Goal: Information Seeking & Learning: Check status

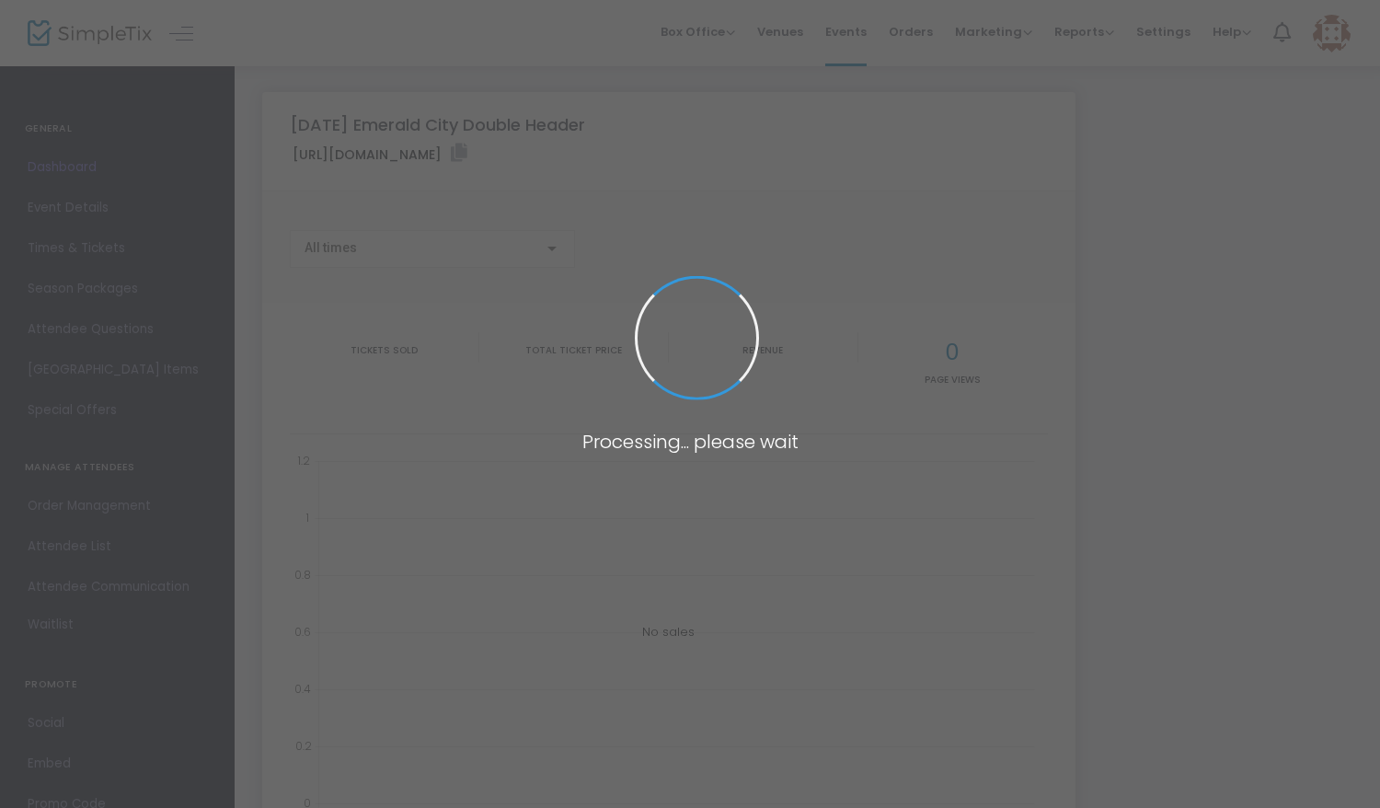
type input "[URL][DOMAIN_NAME]"
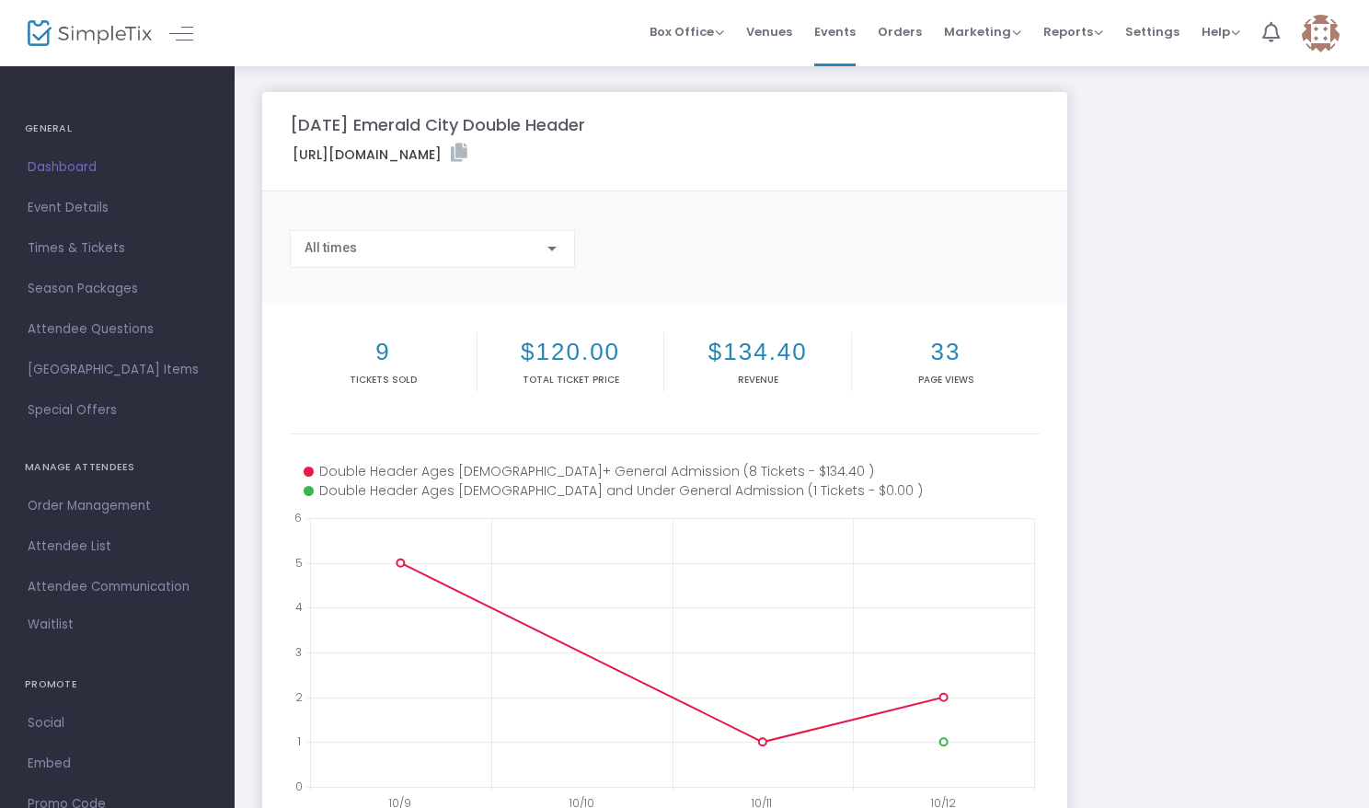
click at [80, 166] on span "Dashboard" at bounding box center [117, 167] width 179 height 24
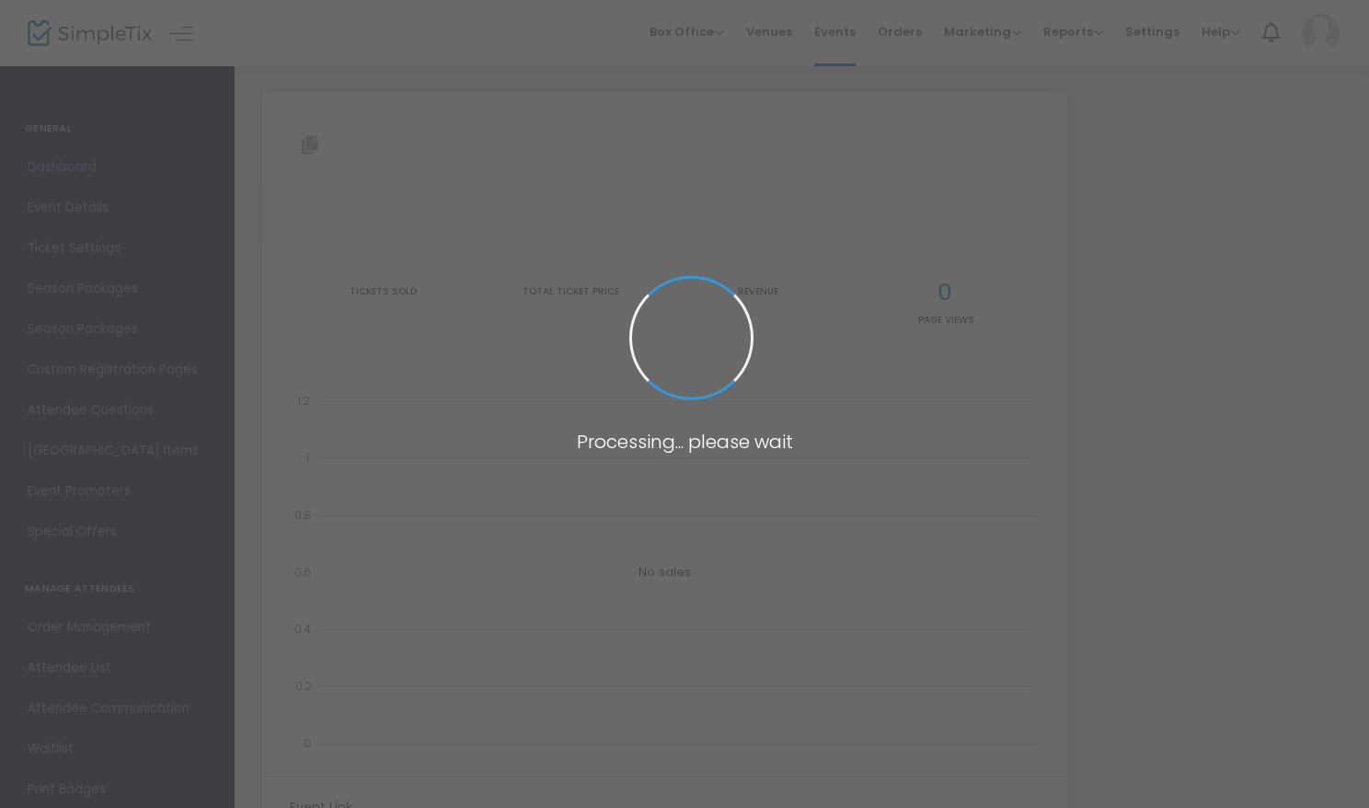
type input "[URL][DOMAIN_NAME]"
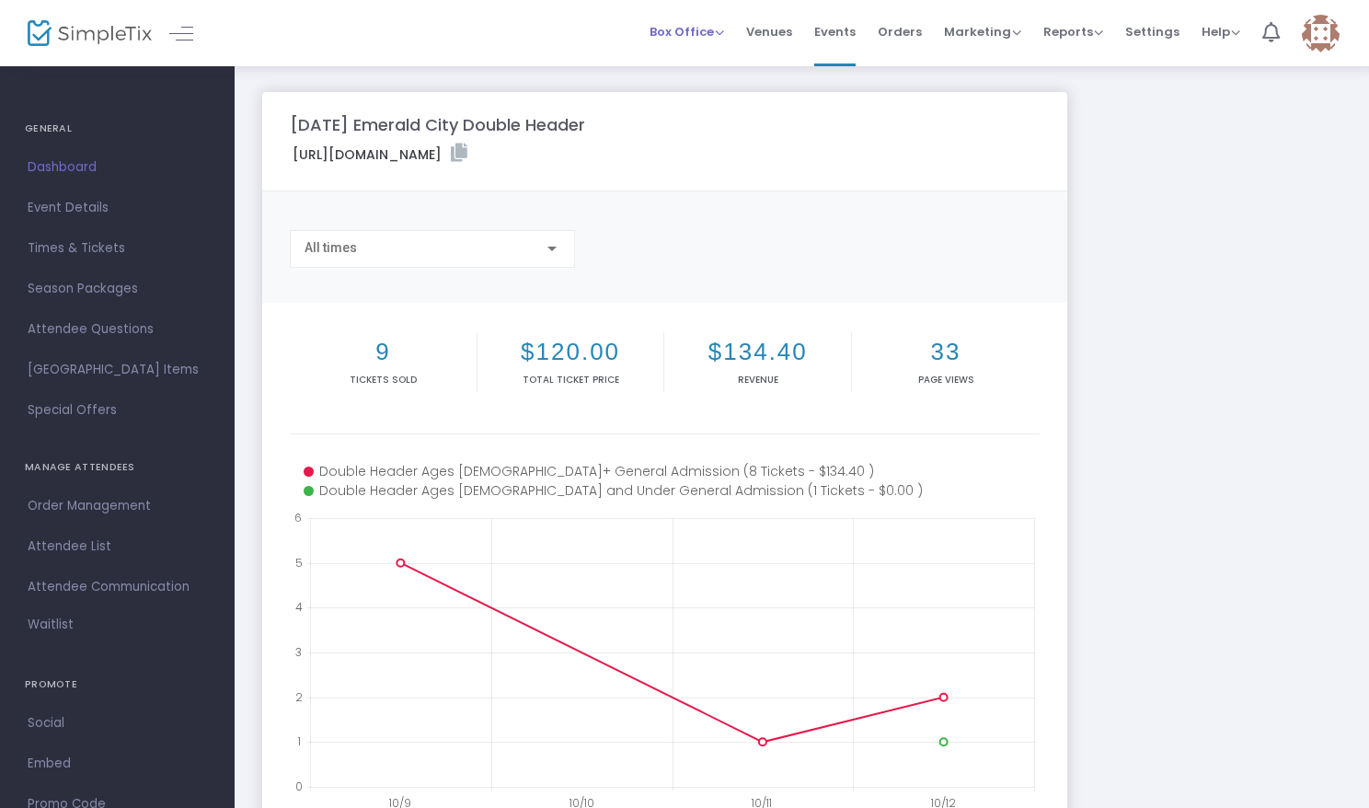
click at [694, 32] on span "Box Office" at bounding box center [686, 31] width 75 height 17
click at [1095, 27] on span "Reports" at bounding box center [1073, 31] width 60 height 17
click at [1102, 63] on li "Analytics" at bounding box center [1103, 62] width 120 height 36
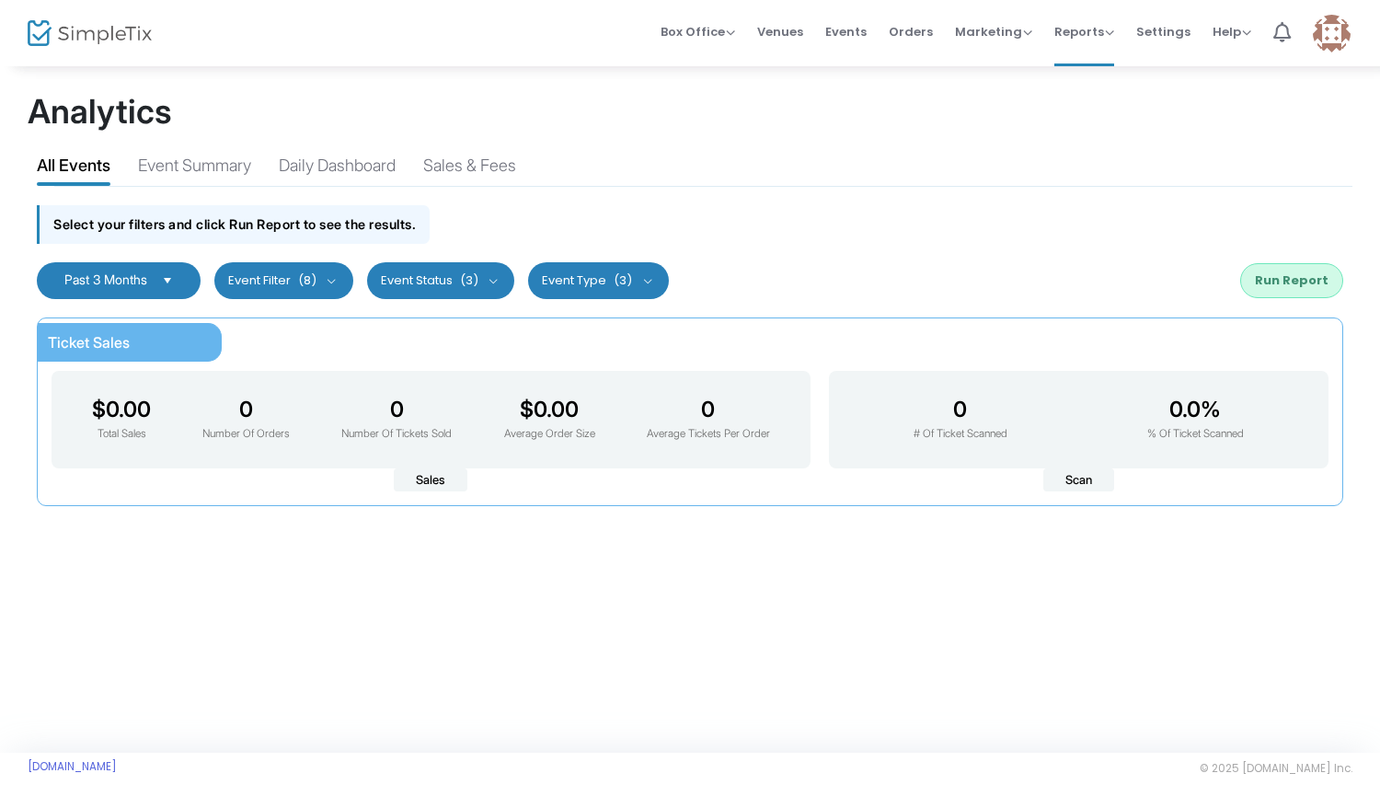
click at [313, 285] on span "(8)" at bounding box center [307, 280] width 18 height 15
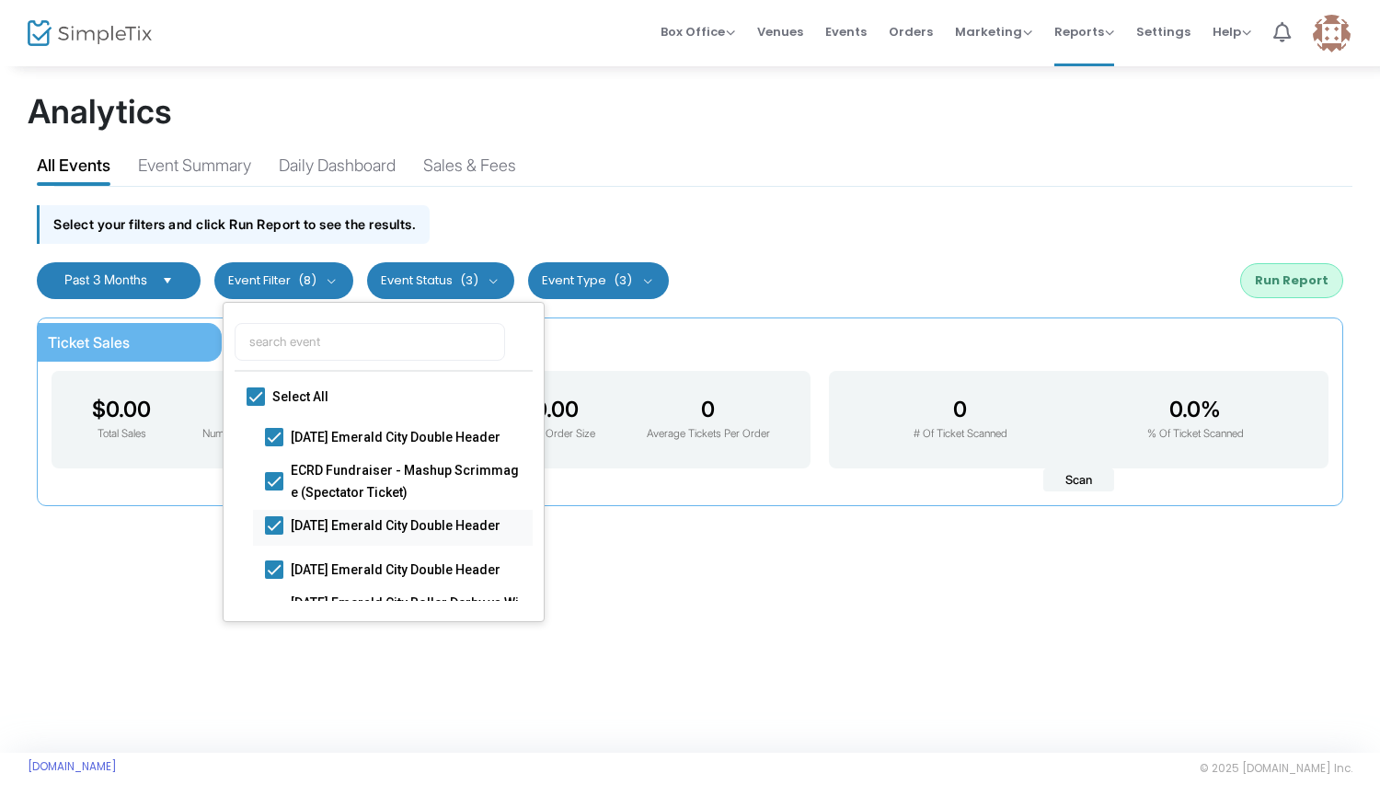
scroll to position [1, 0]
click at [275, 483] on span at bounding box center [274, 479] width 18 height 18
click at [274, 488] on input "ECRD Fundraiser - Mashup Scrimmage (Spectator Ticket)" at bounding box center [273, 488] width 1 height 1
checkbox input "false"
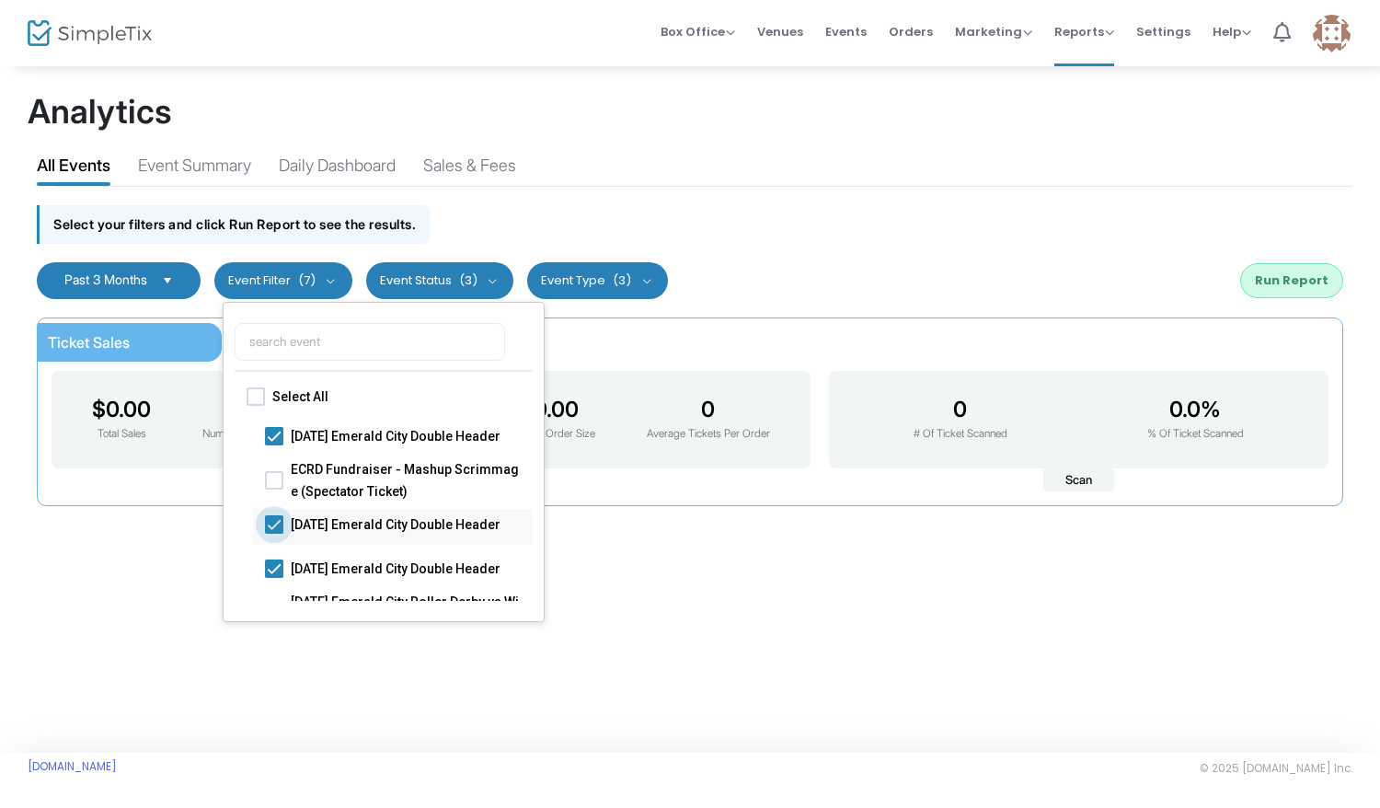
click at [275, 523] on span at bounding box center [274, 523] width 18 height 18
click at [274, 533] on input "[DATE] Emerald City Double Header" at bounding box center [273, 533] width 1 height 1
checkbox input "false"
click at [280, 568] on span at bounding box center [274, 567] width 18 height 18
click at [274, 577] on input "[DATE] Emerald City Double Header" at bounding box center [273, 577] width 1 height 1
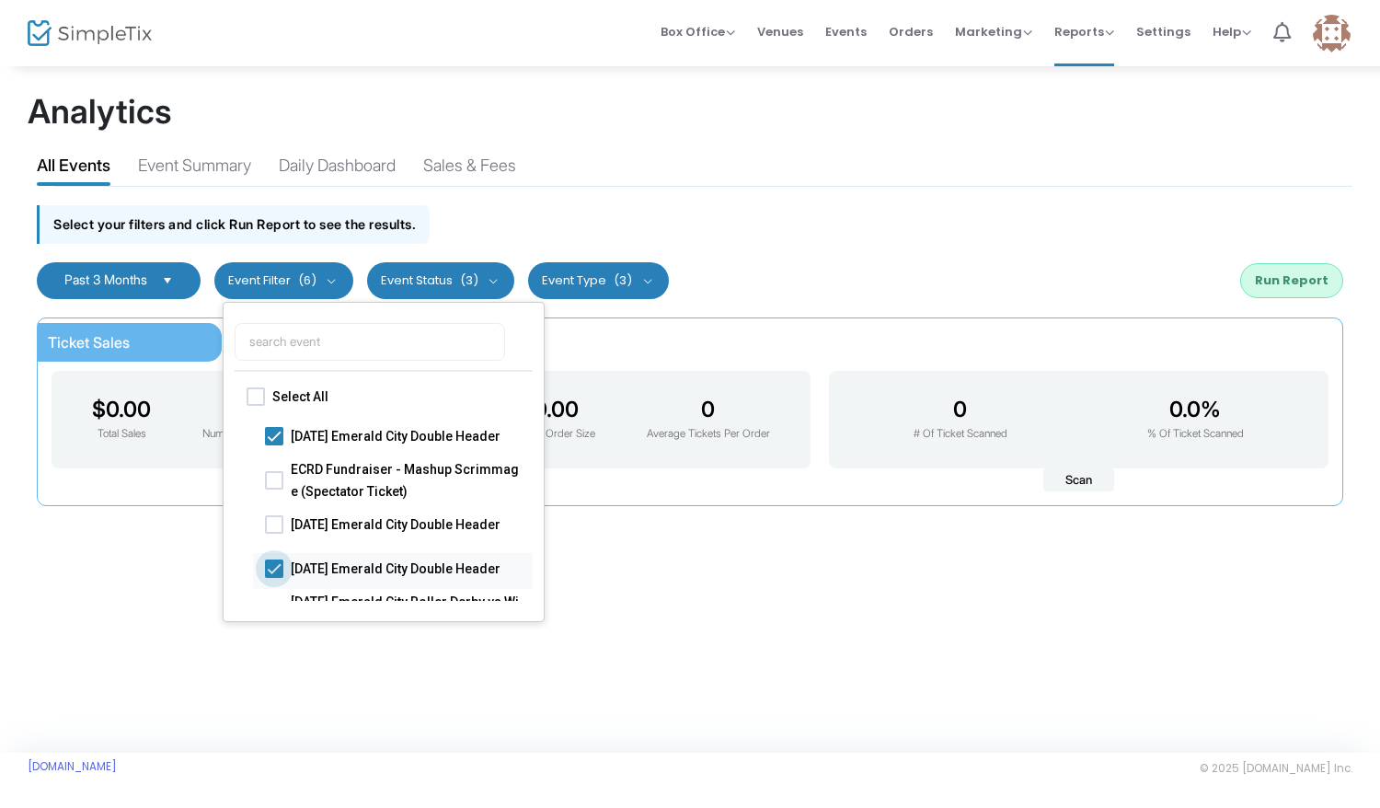
checkbox input "false"
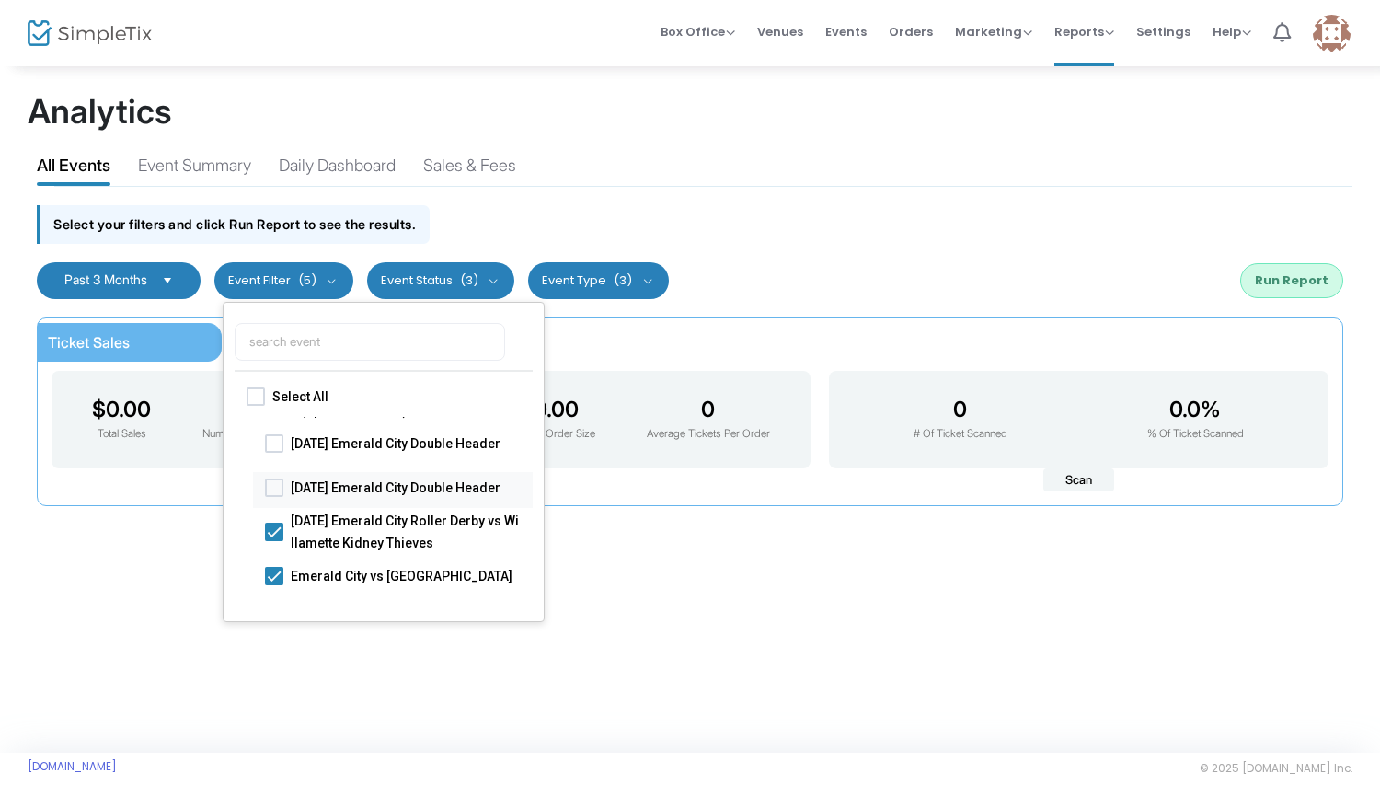
scroll to position [91, 0]
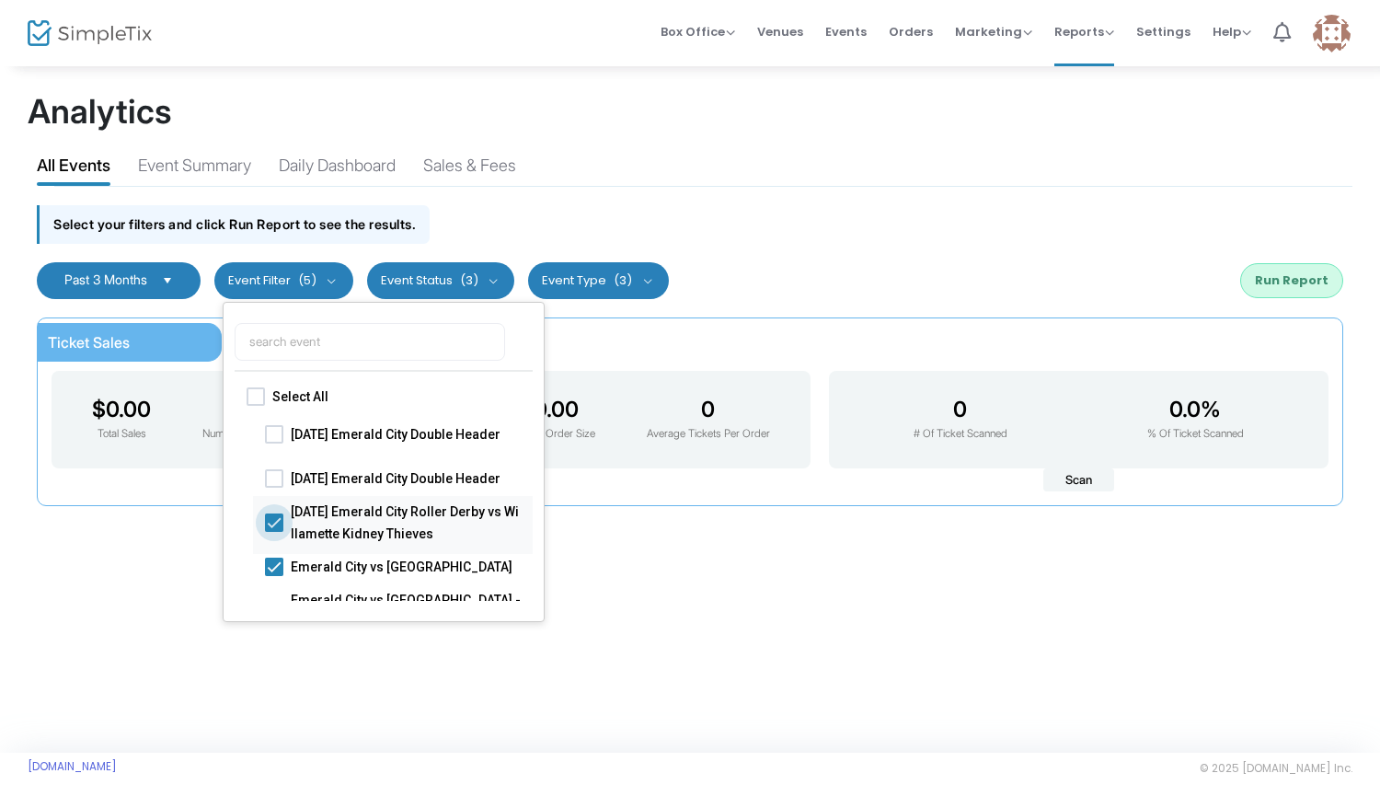
click at [270, 520] on span at bounding box center [274, 521] width 18 height 18
click at [273, 531] on input "[DATE] Emerald City Roller Derby vs Willamette Kidney Thieves" at bounding box center [273, 531] width 1 height 1
checkbox input "false"
click at [272, 568] on span at bounding box center [274, 565] width 18 height 18
click at [273, 575] on input "Emerald City vs [GEOGRAPHIC_DATA]" at bounding box center [273, 575] width 1 height 1
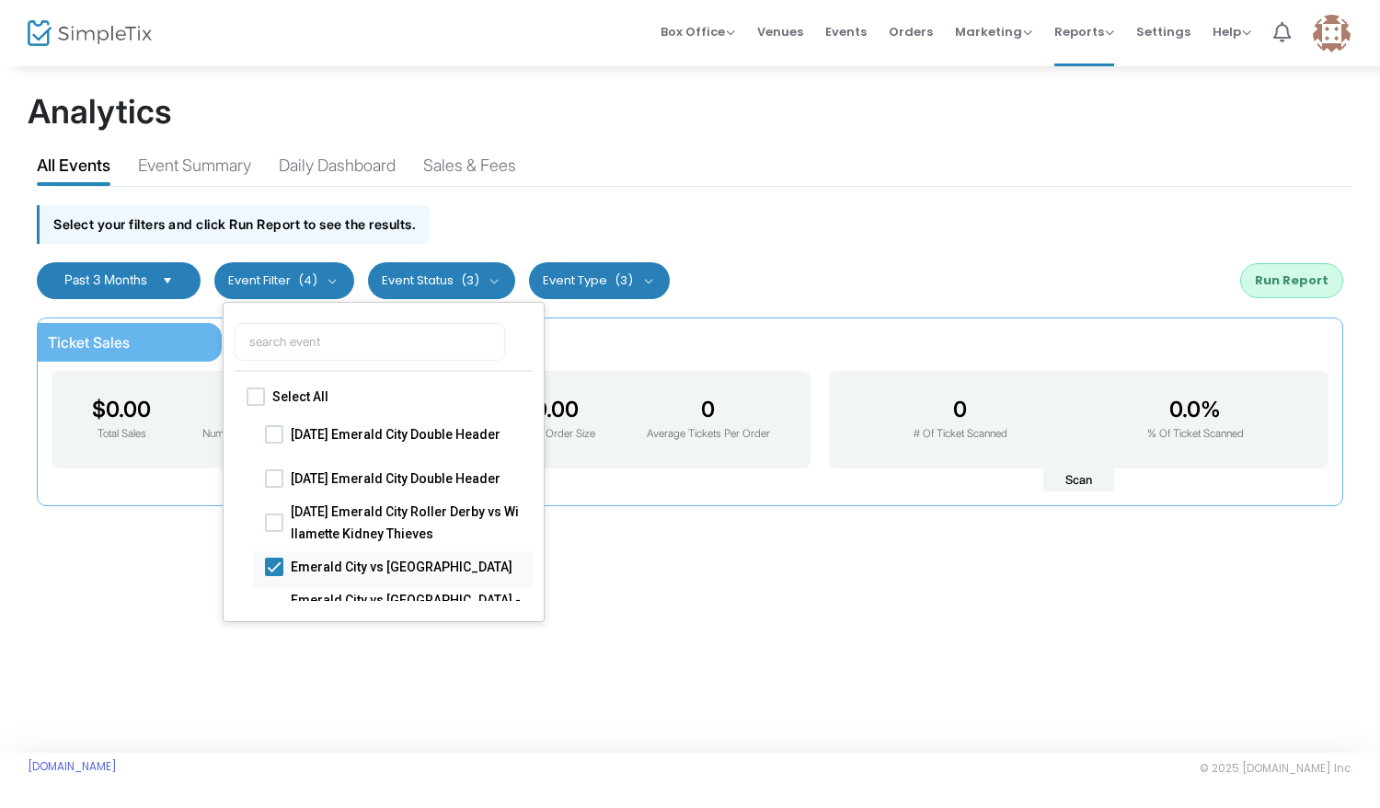
checkbox input "false"
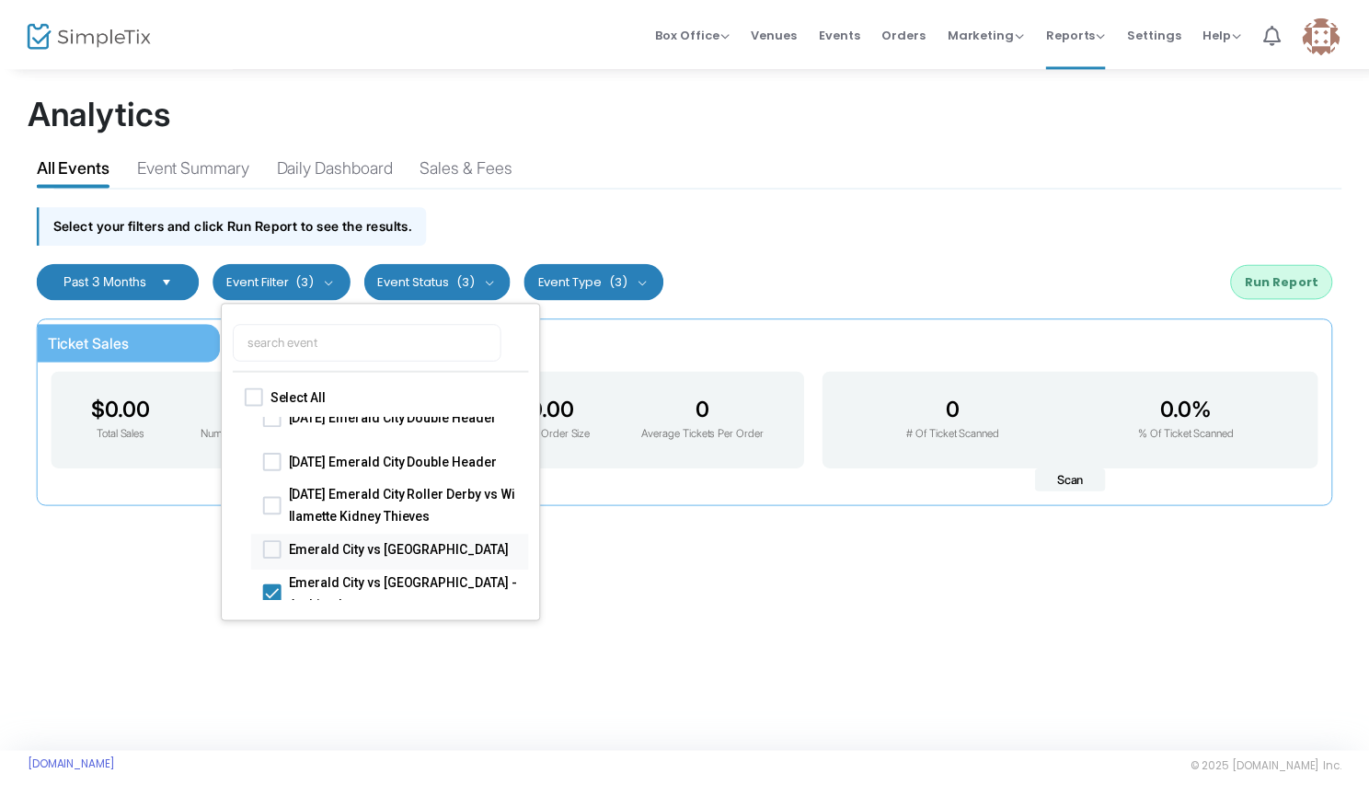
scroll to position [153, 0]
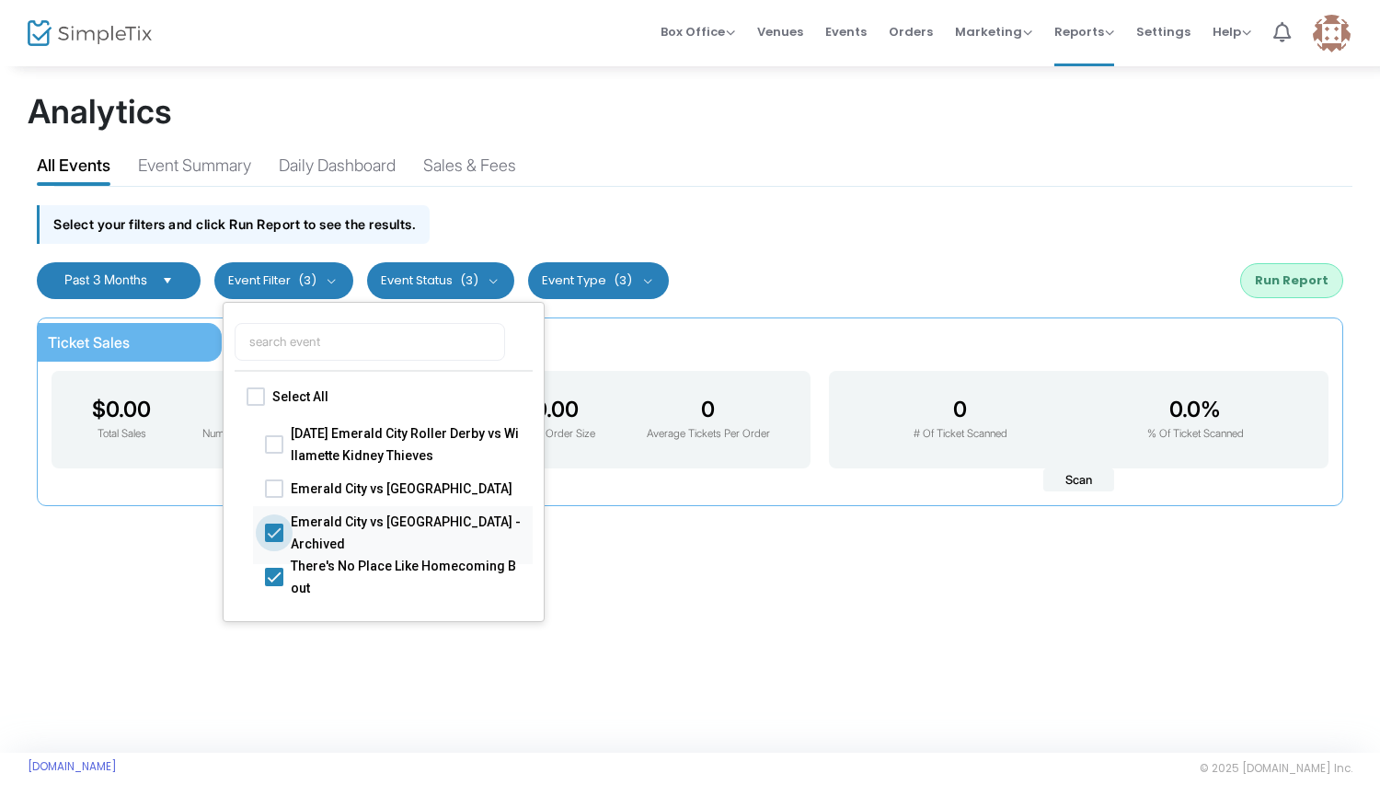
click at [268, 535] on span at bounding box center [274, 531] width 18 height 18
click at [273, 541] on input "Emerald City vs [GEOGRAPHIC_DATA] - Archived" at bounding box center [273, 541] width 1 height 1
checkbox input "false"
click at [278, 580] on span at bounding box center [274, 576] width 18 height 18
click at [274, 585] on input "There's No Place Like Homecoming Bout" at bounding box center [273, 585] width 1 height 1
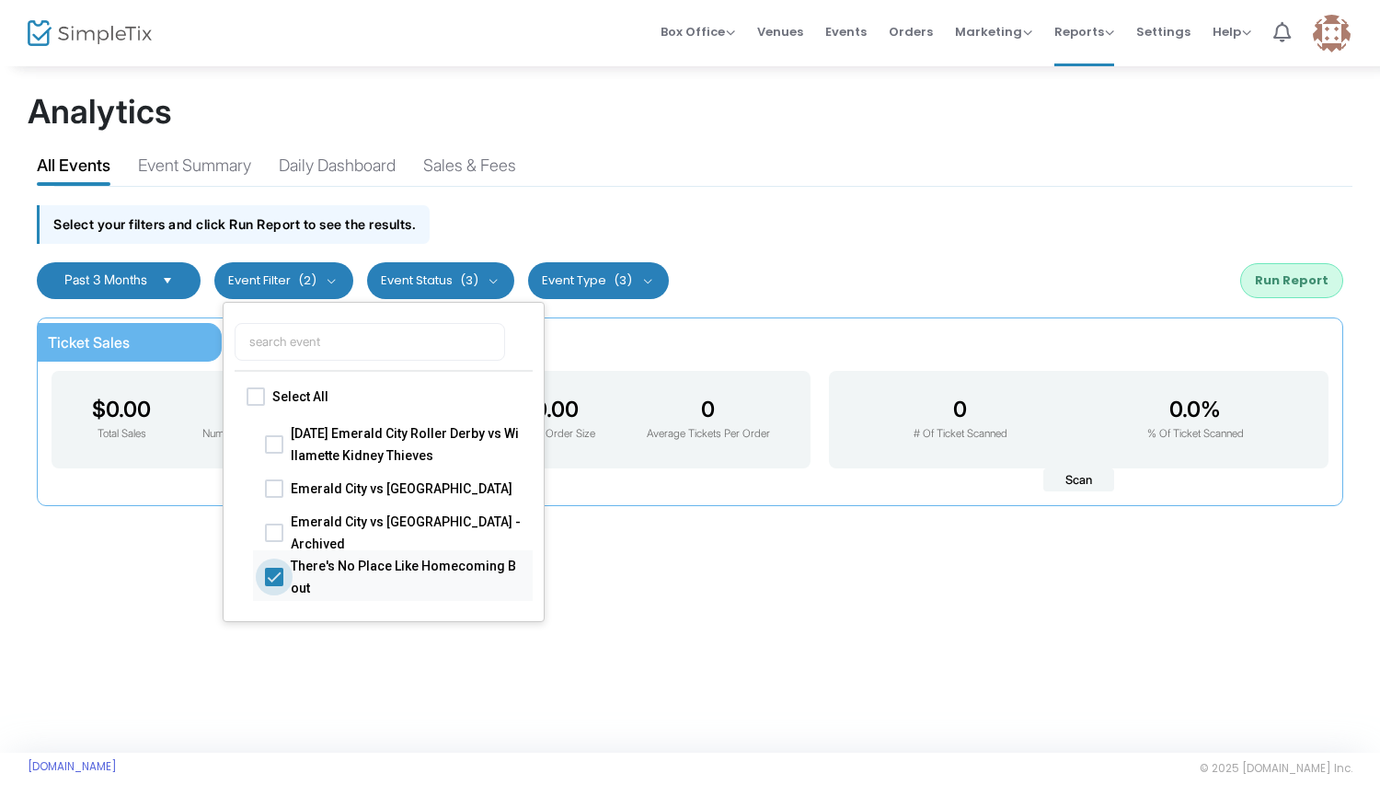
checkbox input "false"
click at [658, 630] on div "Analytics All Events Event Summary Daily Dashboard Sales & Fees Select your fil…" at bounding box center [690, 408] width 1380 height 688
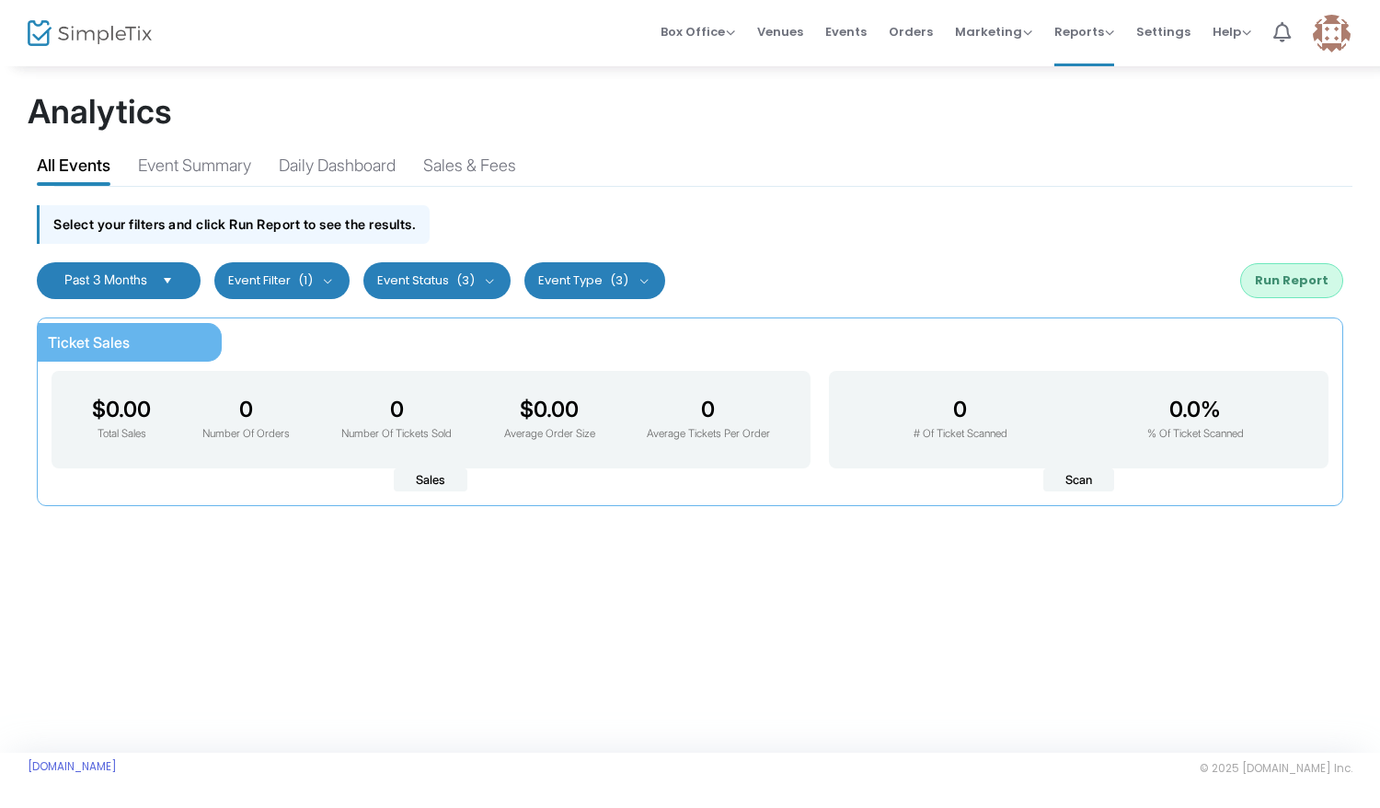
click at [1303, 285] on button "Run Report" at bounding box center [1291, 280] width 103 height 35
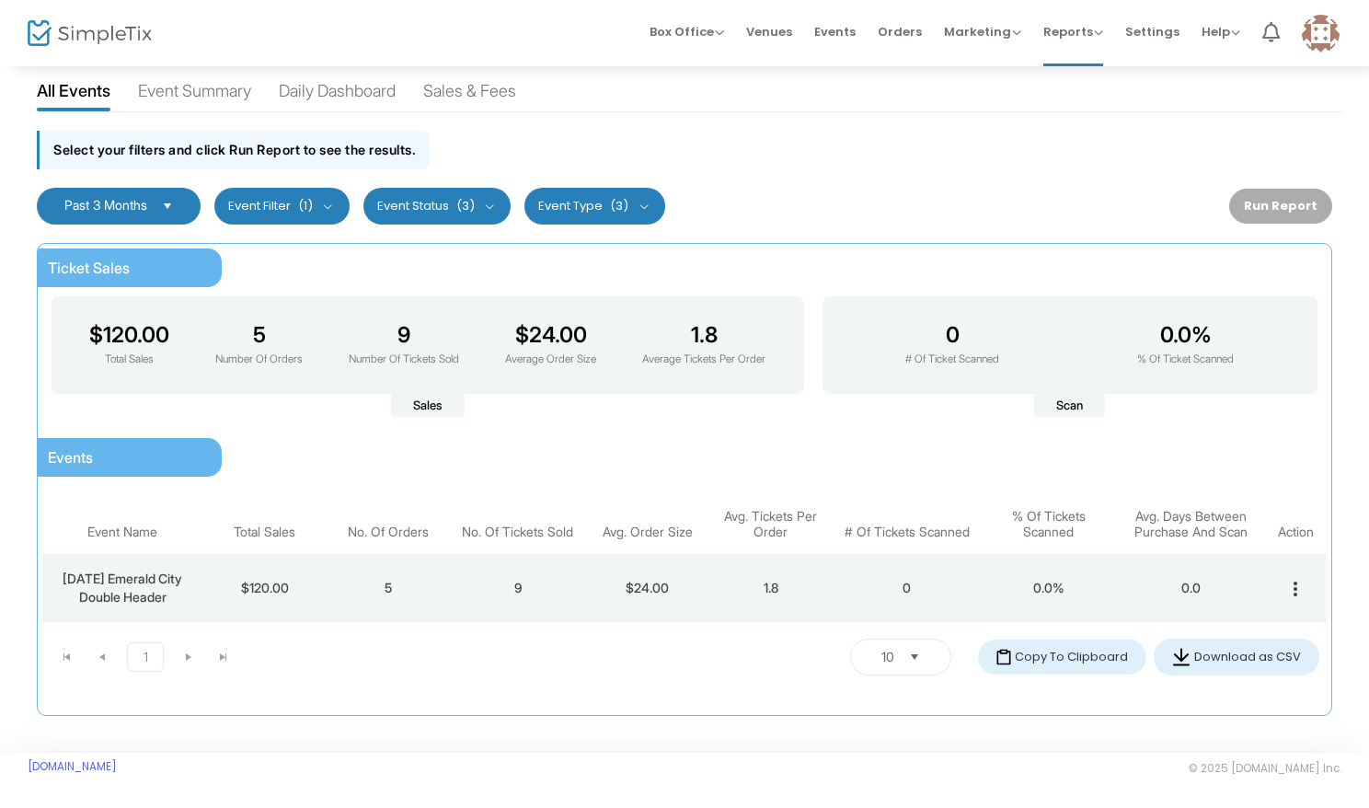
scroll to position [0, 0]
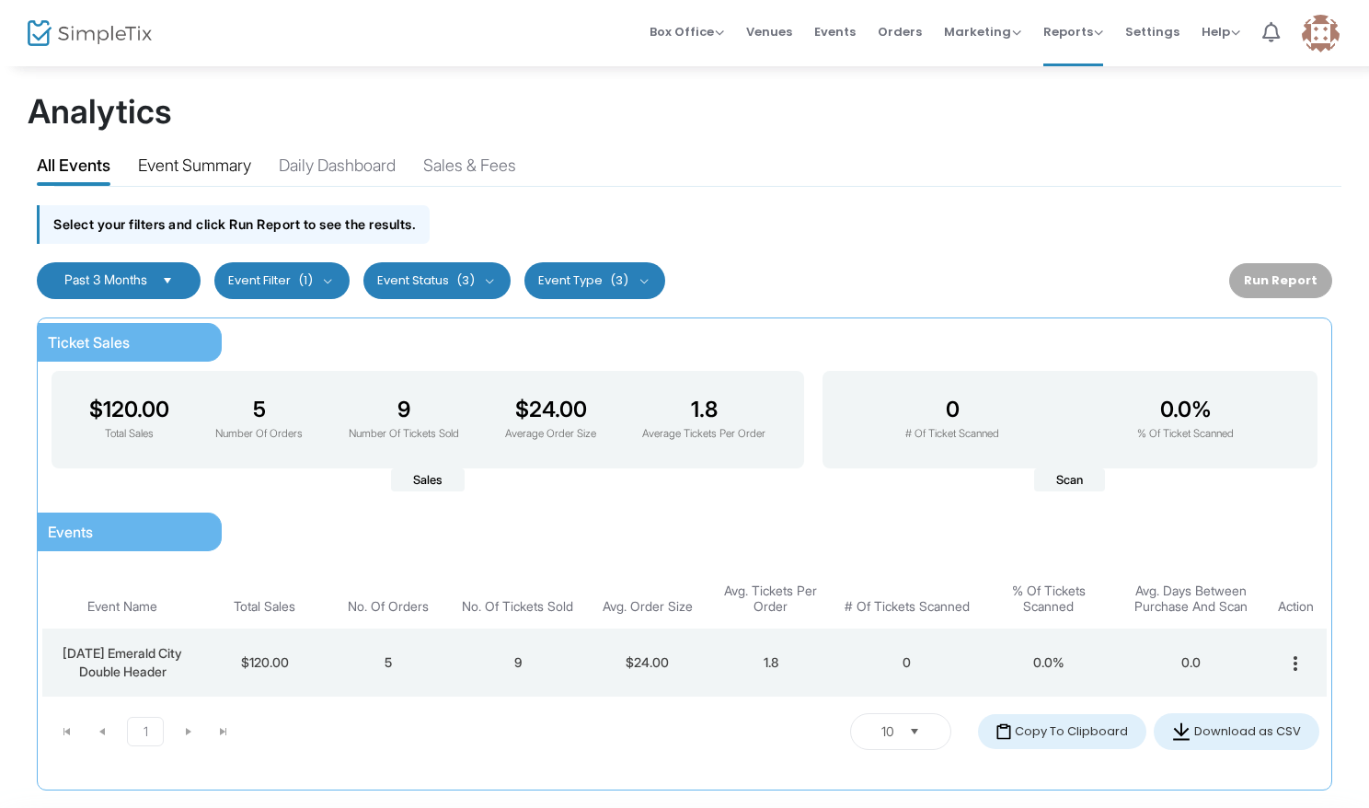
click at [212, 173] on div "Event Summary" at bounding box center [194, 169] width 113 height 32
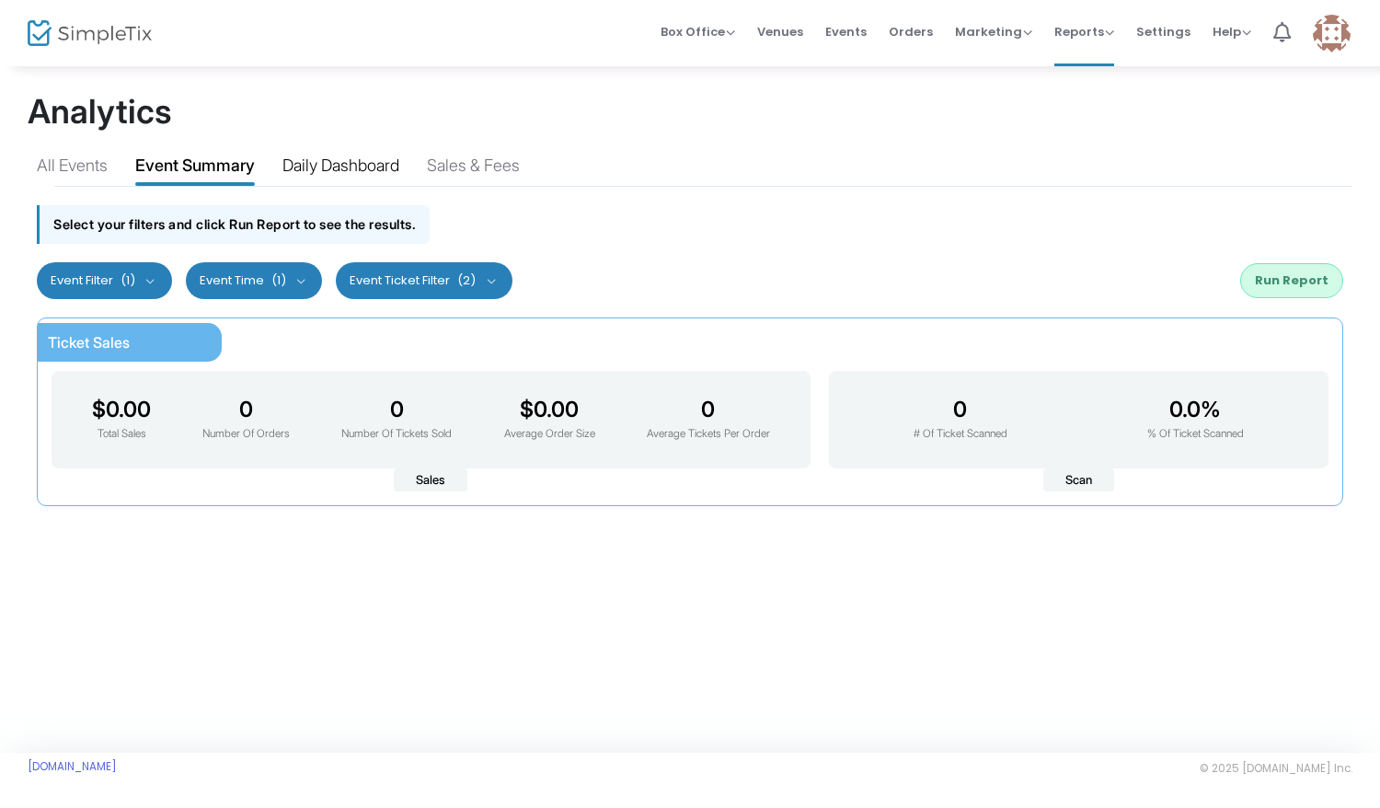
click at [326, 166] on div "Daily Dashboard" at bounding box center [340, 169] width 117 height 32
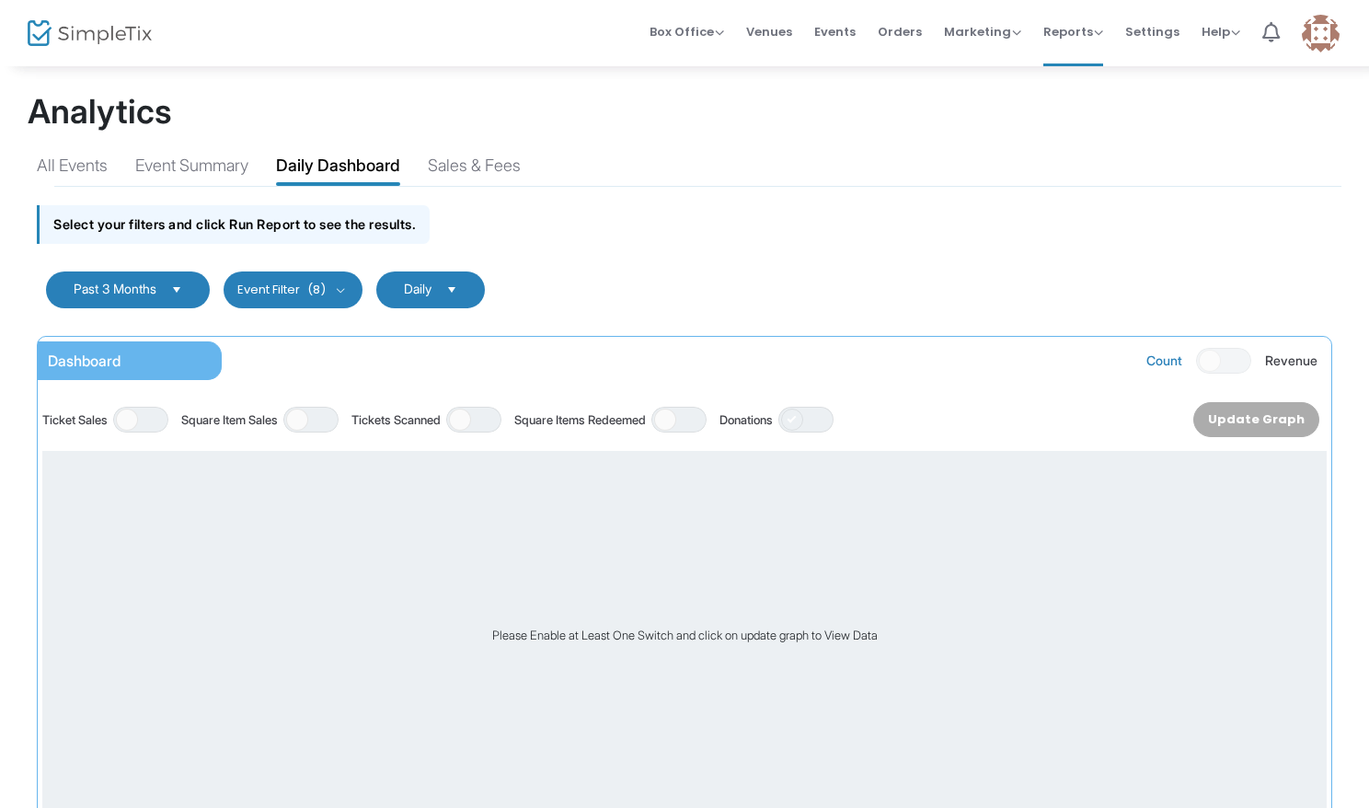
click at [803, 421] on span at bounding box center [792, 419] width 22 height 22
click at [1288, 422] on button "Update Graph" at bounding box center [1261, 419] width 115 height 35
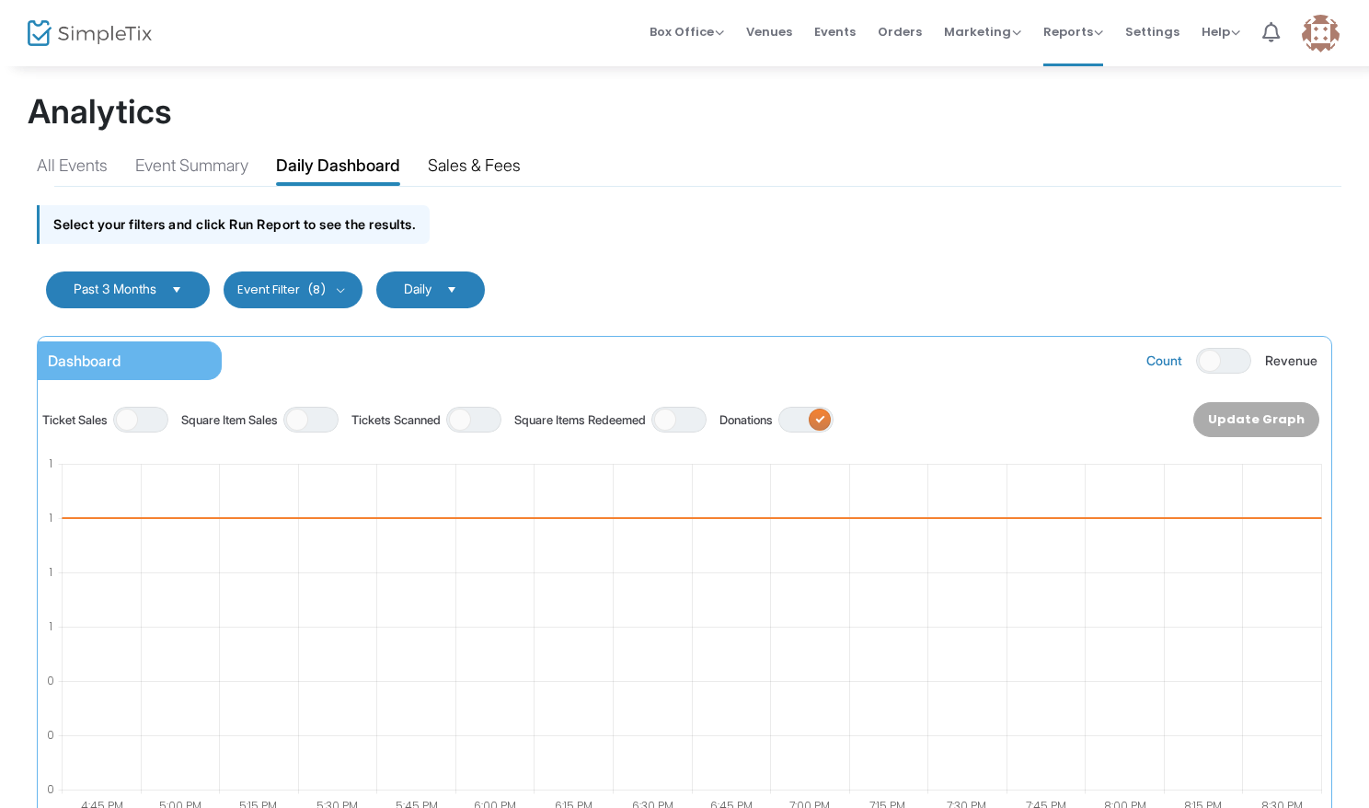
click at [479, 166] on div "Sales & Fees" at bounding box center [474, 169] width 93 height 32
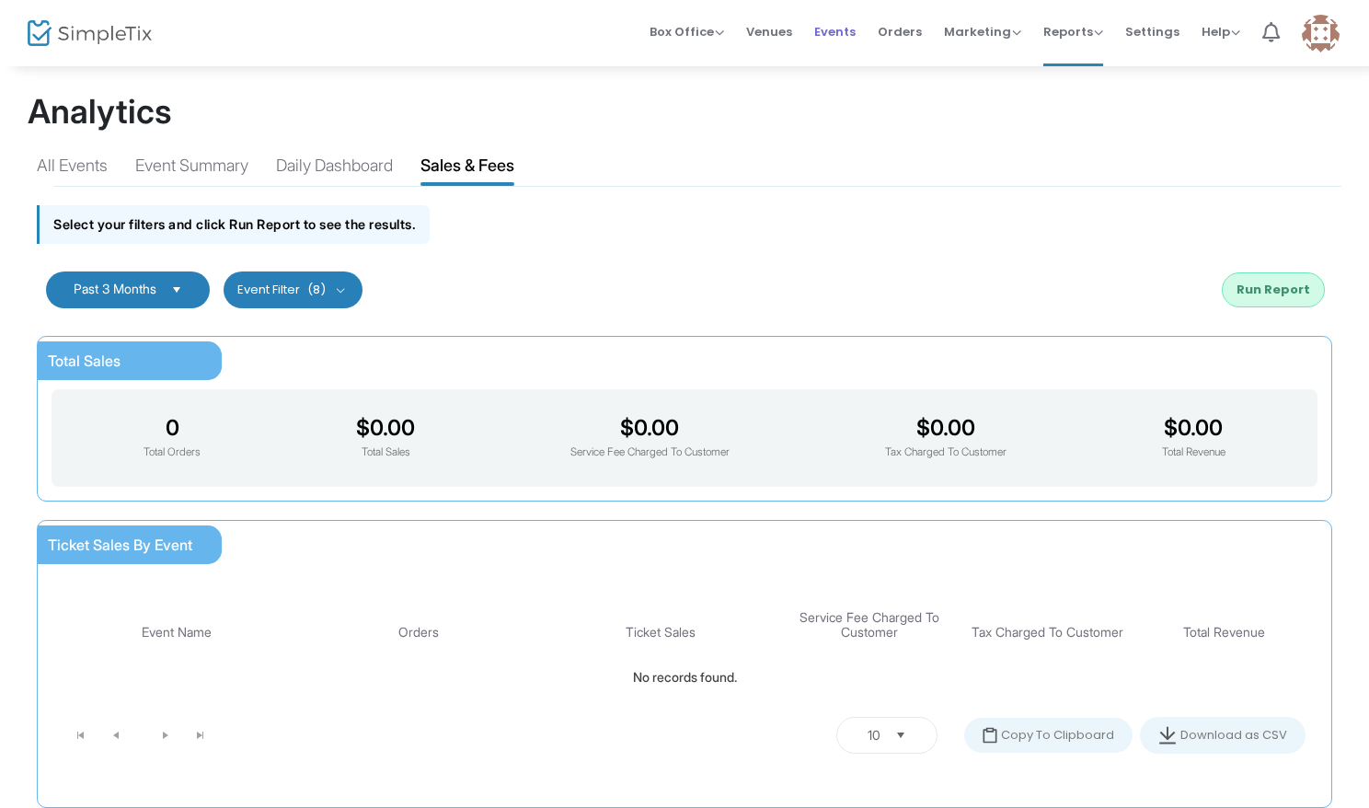
click at [850, 34] on span "Events" at bounding box center [834, 31] width 41 height 47
